Goal: Information Seeking & Learning: Learn about a topic

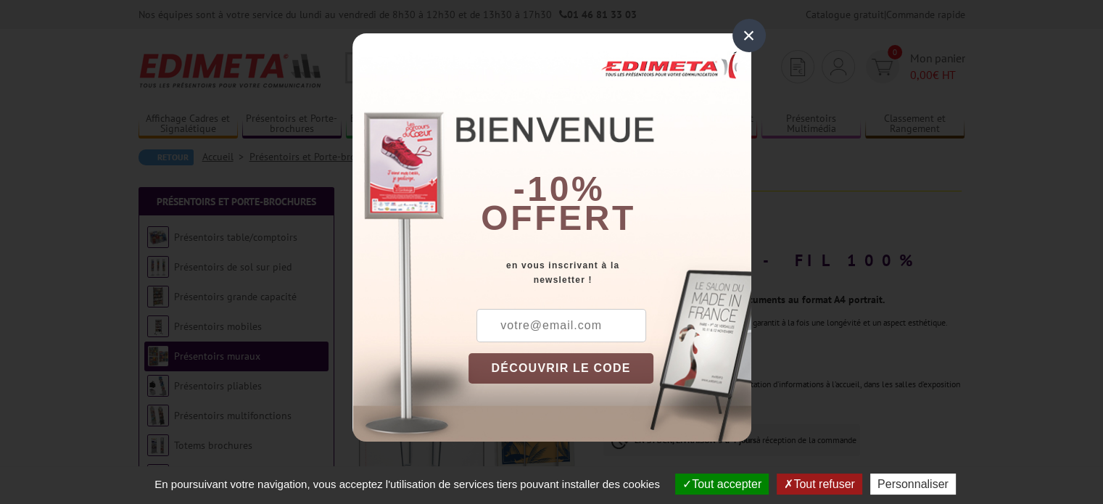
click at [753, 36] on div "×" at bounding box center [748, 35] width 33 height 33
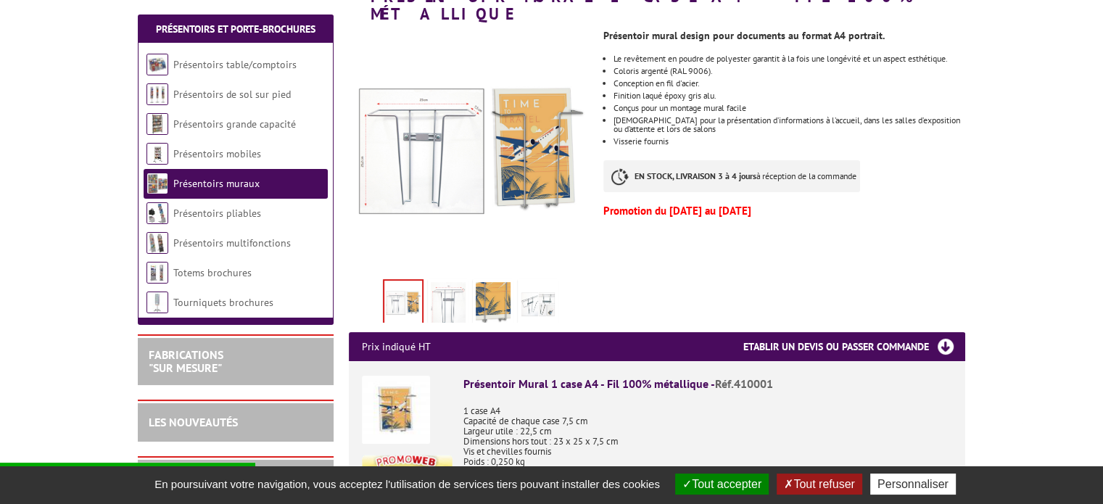
scroll to position [290, 0]
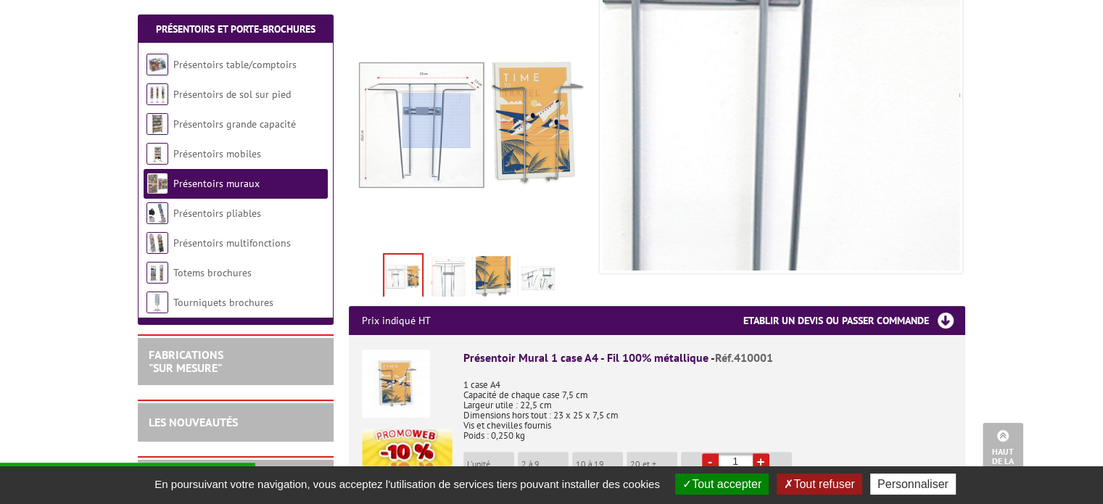
click at [437, 121] on div at bounding box center [436, 121] width 68 height 54
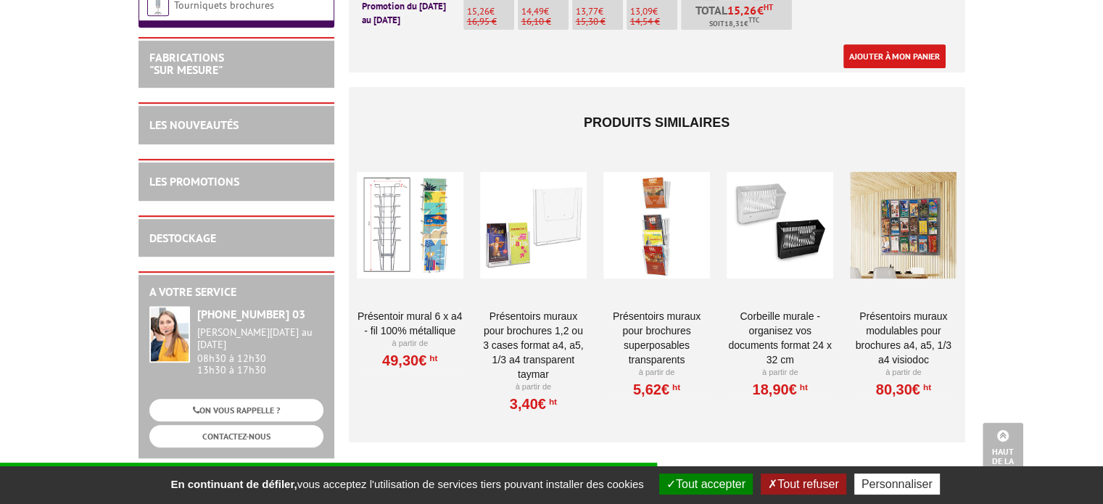
scroll to position [731, 0]
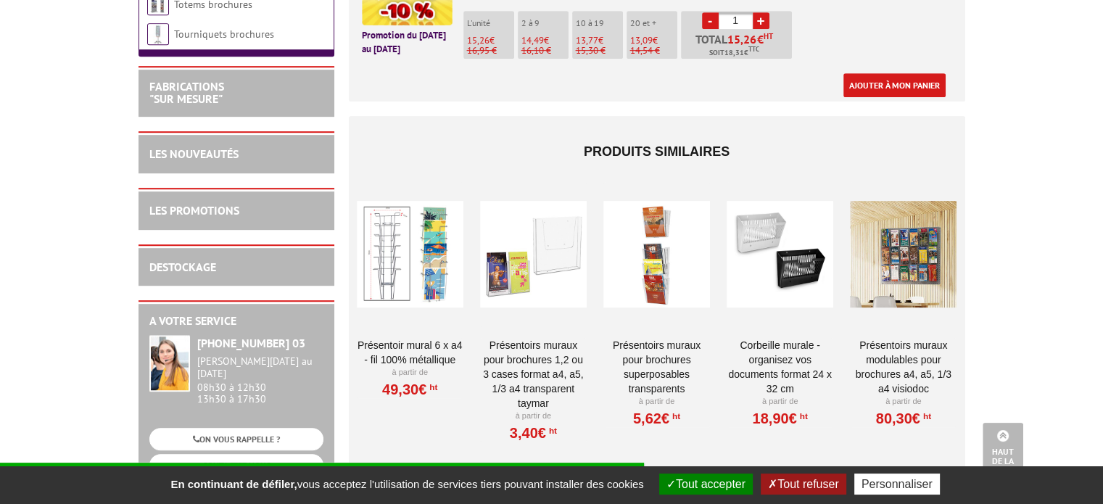
click at [540, 256] on div at bounding box center [533, 254] width 107 height 145
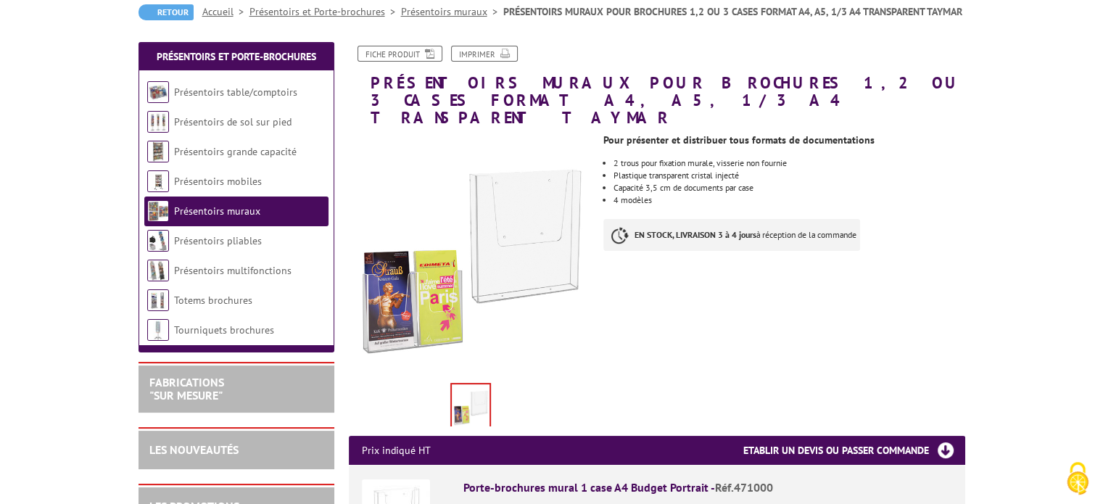
scroll to position [218, 0]
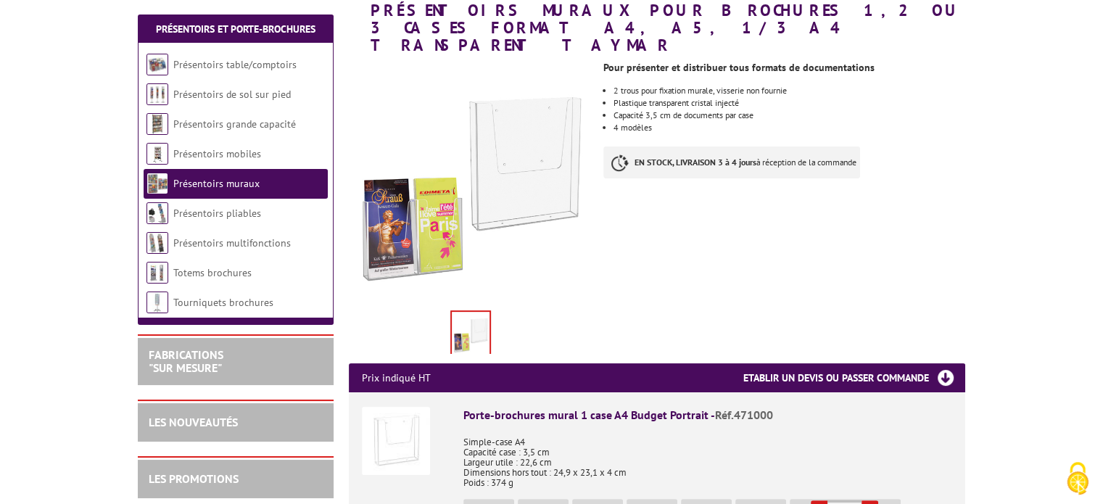
click at [460, 319] on img at bounding box center [471, 334] width 38 height 45
click at [471, 315] on img at bounding box center [471, 334] width 38 height 45
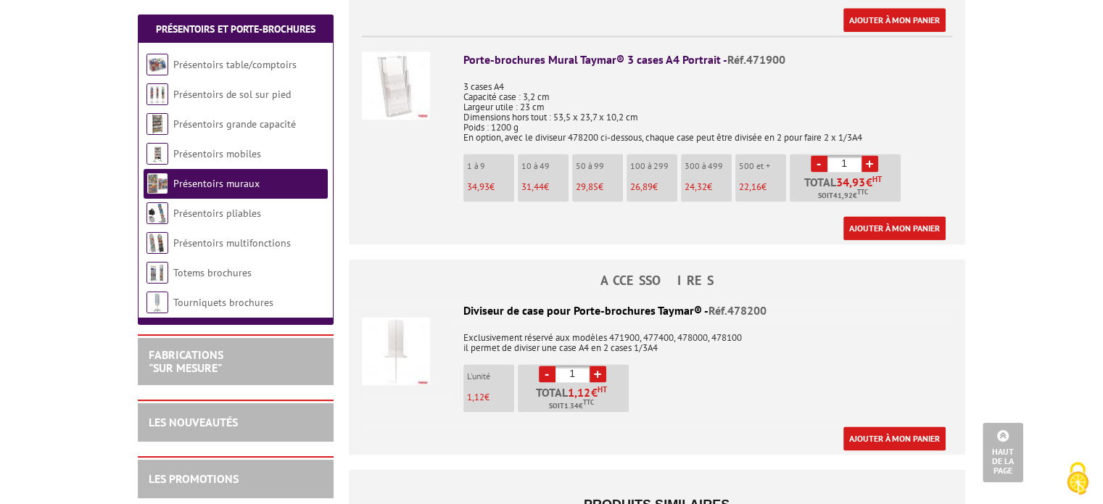
scroll to position [1885, 0]
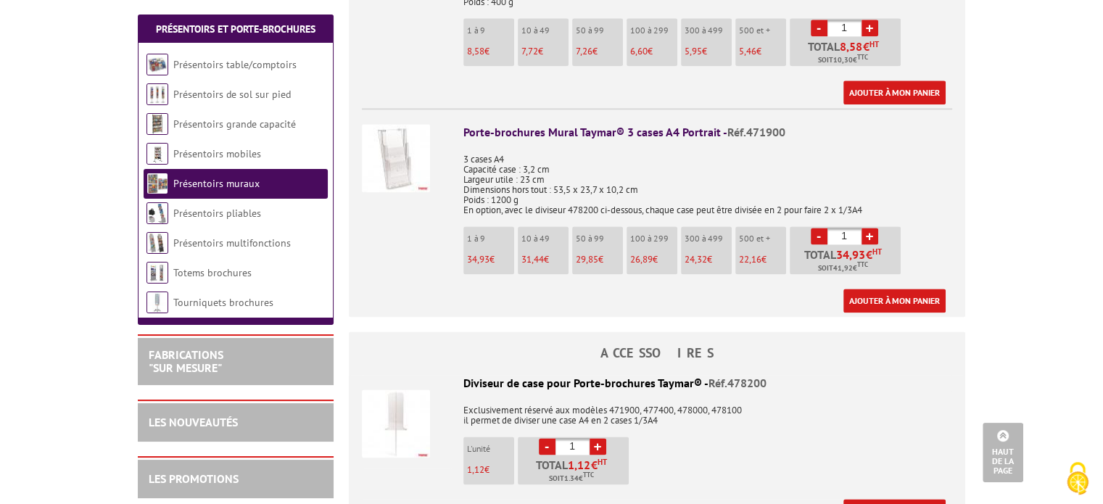
click at [394, 406] on img at bounding box center [396, 423] width 68 height 68
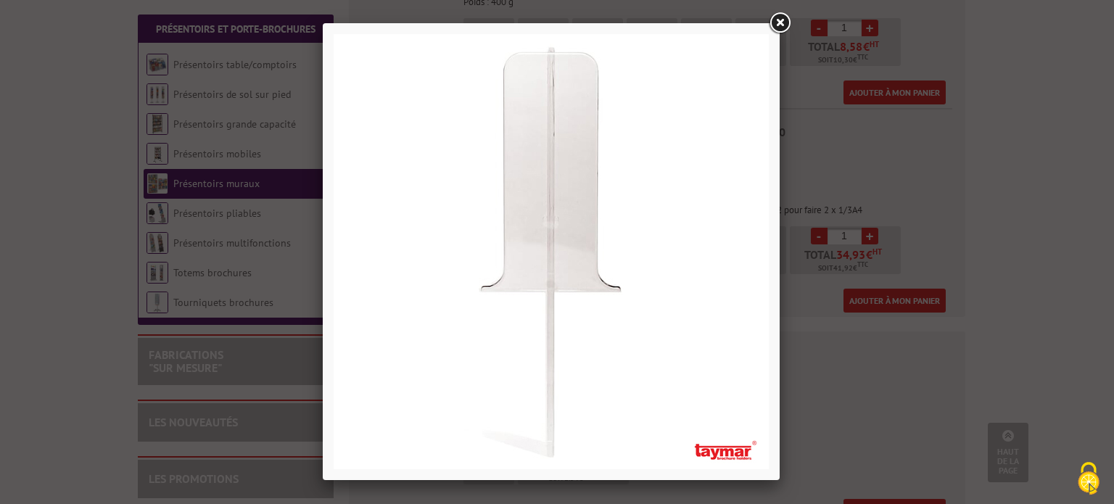
click at [780, 22] on link at bounding box center [780, 23] width 26 height 26
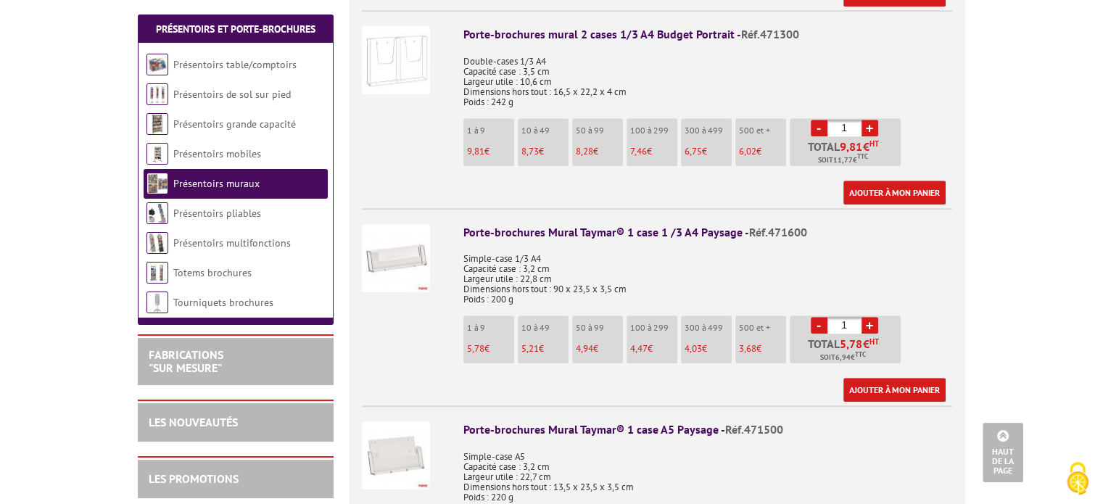
scroll to position [1160, 0]
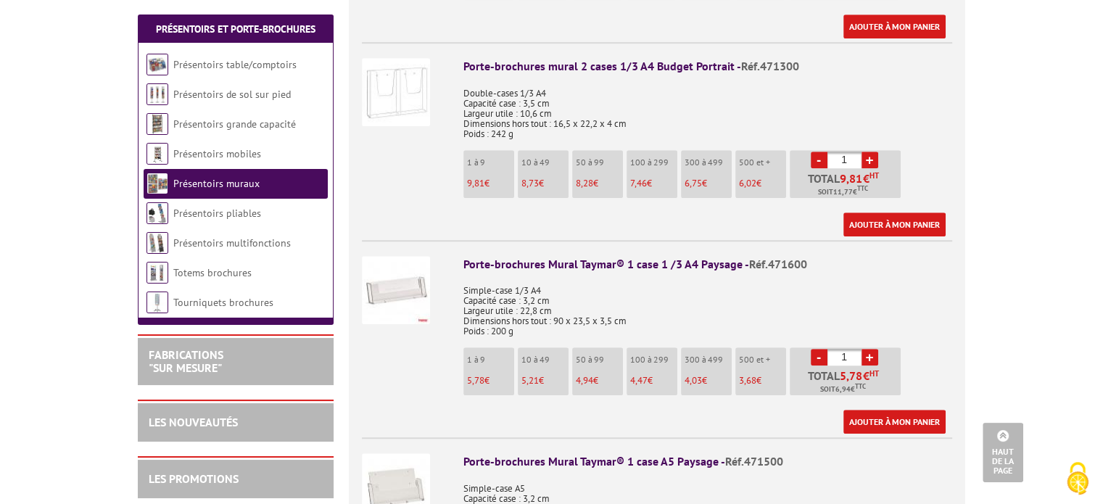
click at [385, 278] on img at bounding box center [396, 290] width 68 height 68
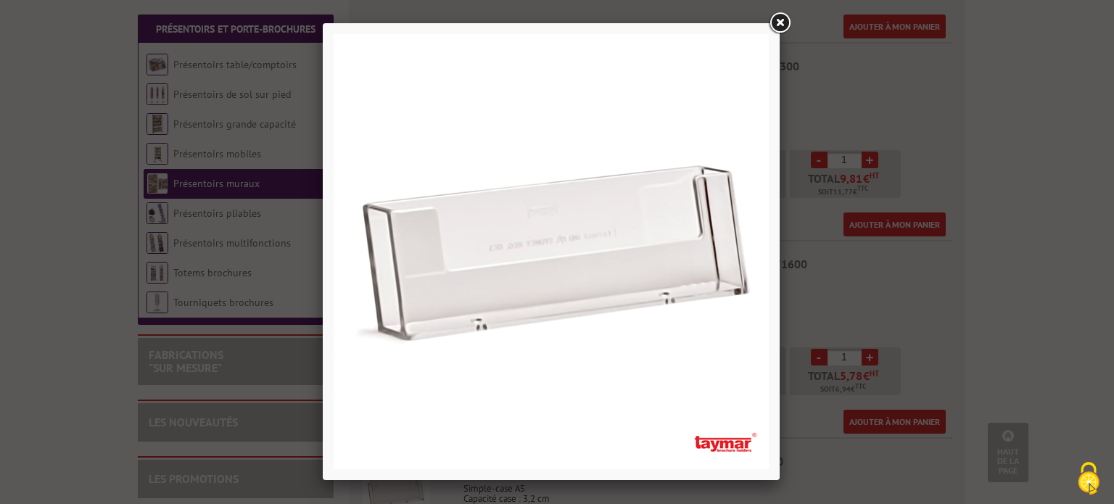
click at [779, 22] on link at bounding box center [780, 23] width 26 height 26
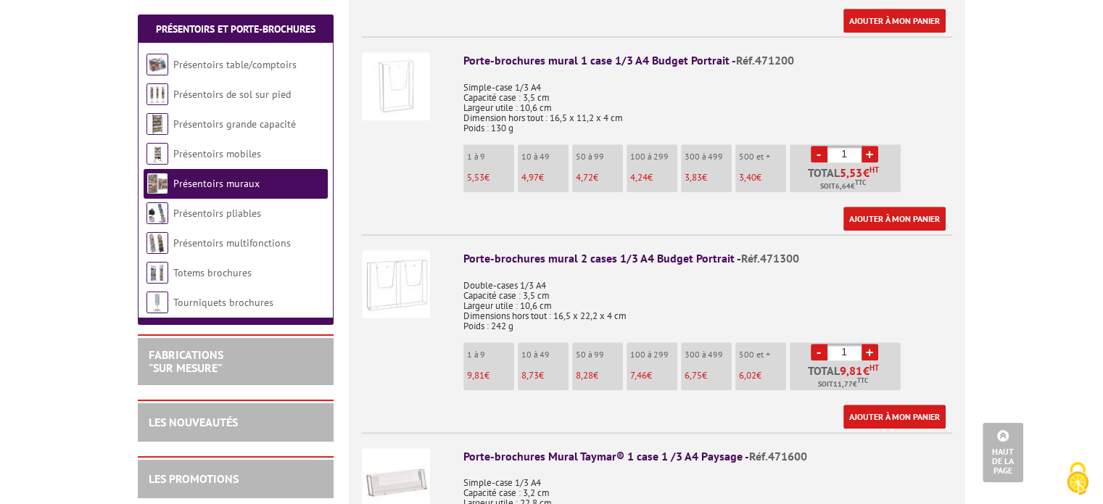
scroll to position [943, 0]
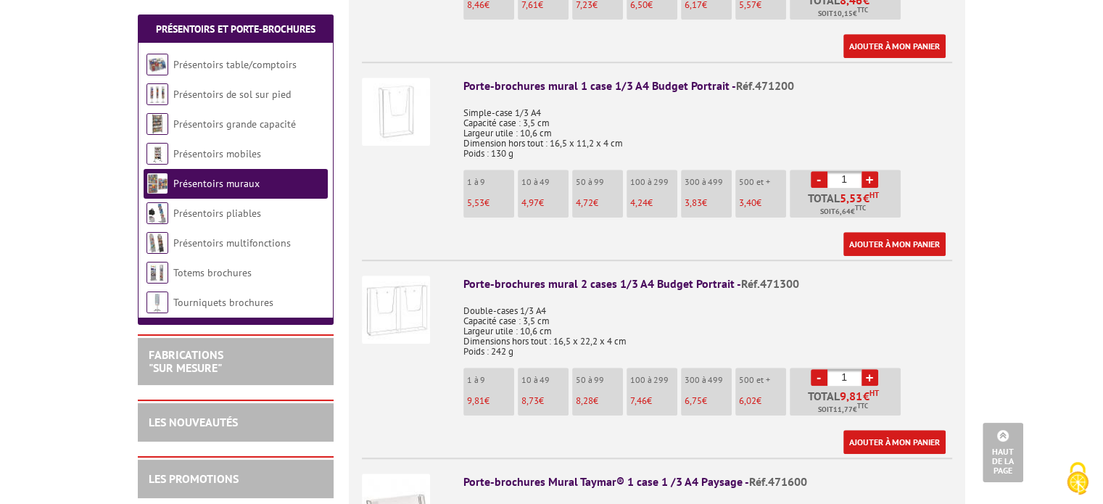
click at [412, 91] on img at bounding box center [396, 112] width 68 height 68
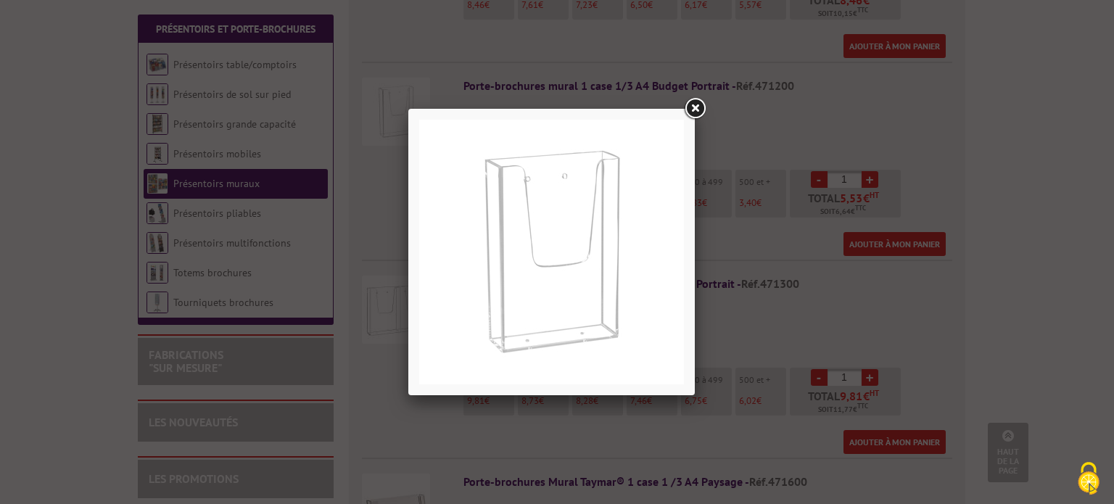
click at [698, 108] on link at bounding box center [695, 109] width 26 height 26
